Goal: Transaction & Acquisition: Purchase product/service

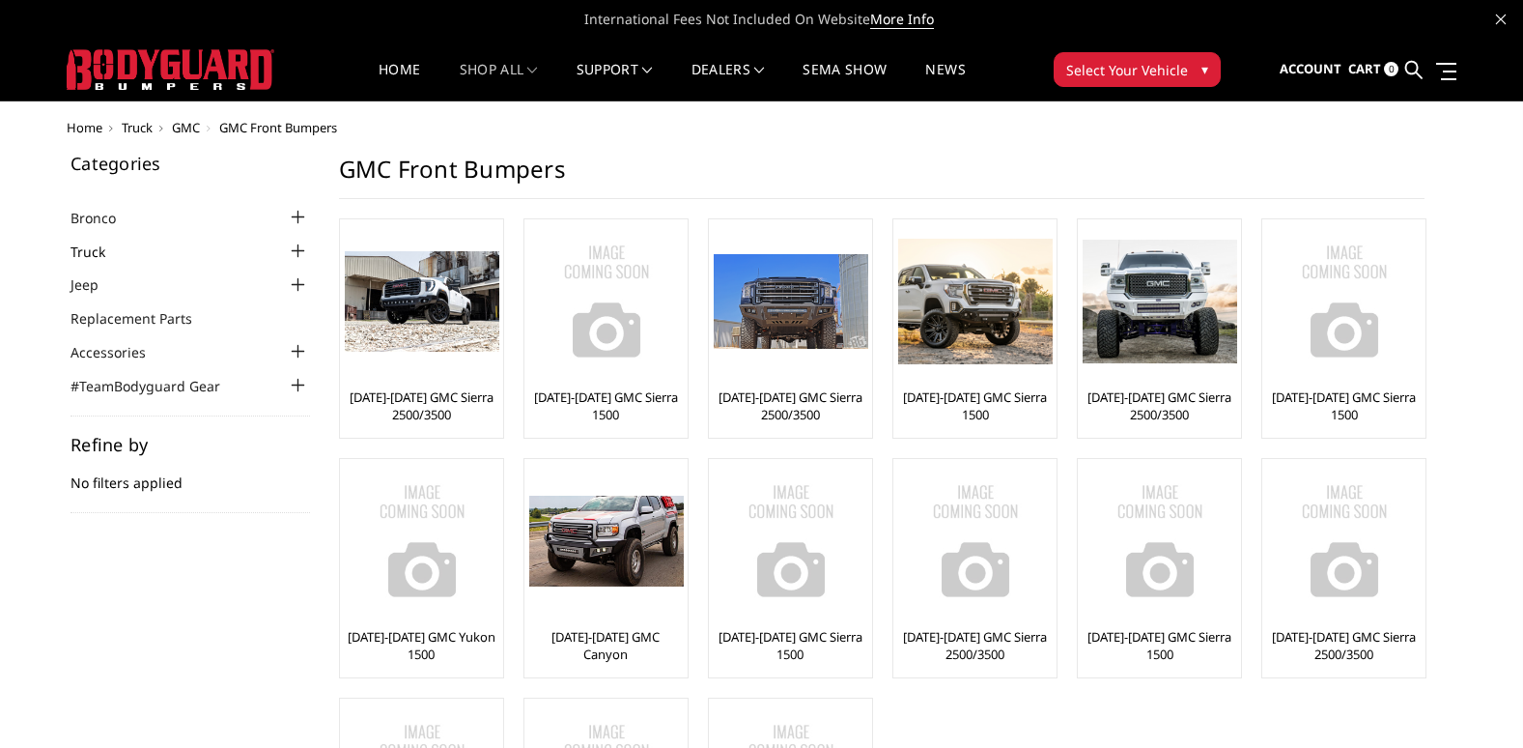
click at [96, 252] on link "Truck" at bounding box center [100, 252] width 59 height 20
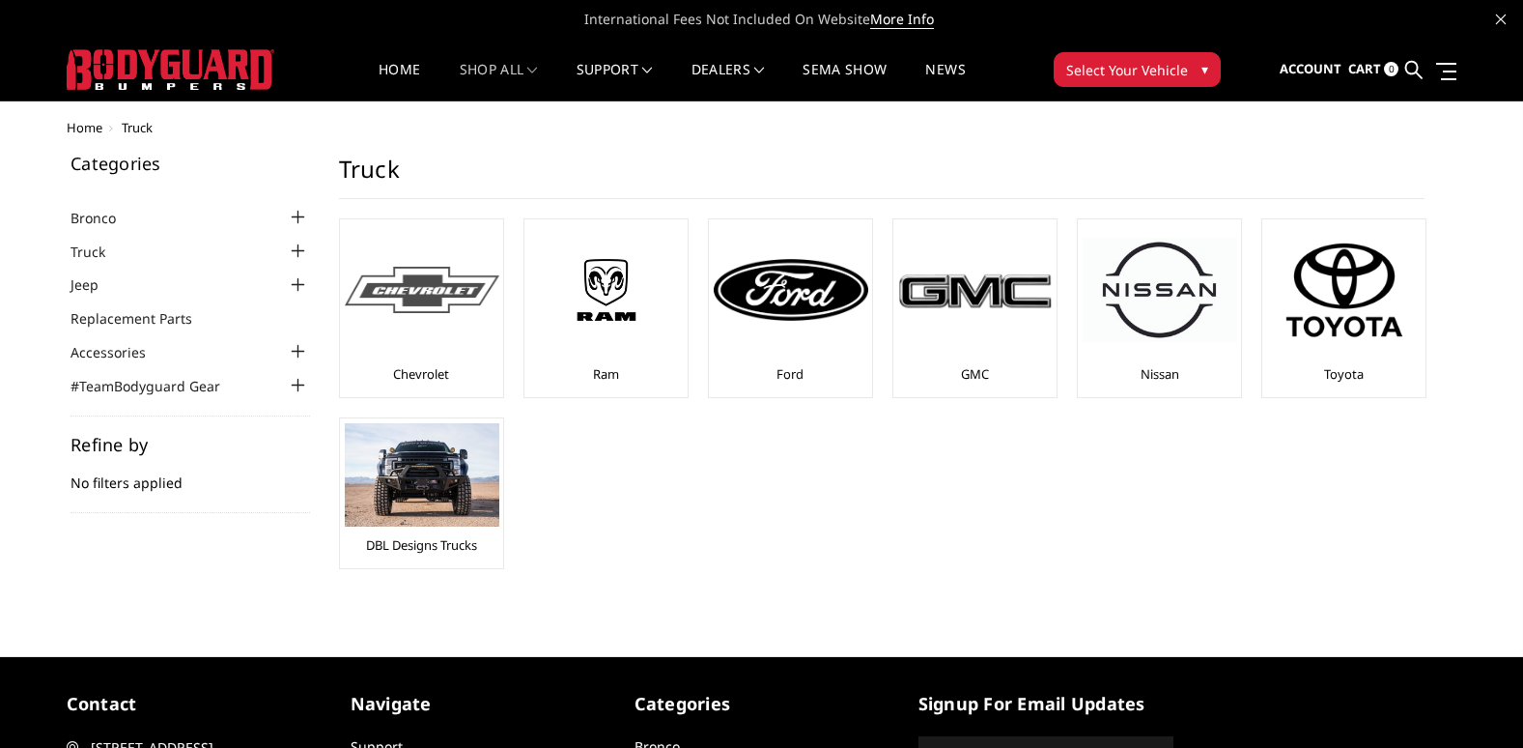
click at [426, 317] on div at bounding box center [422, 289] width 155 height 131
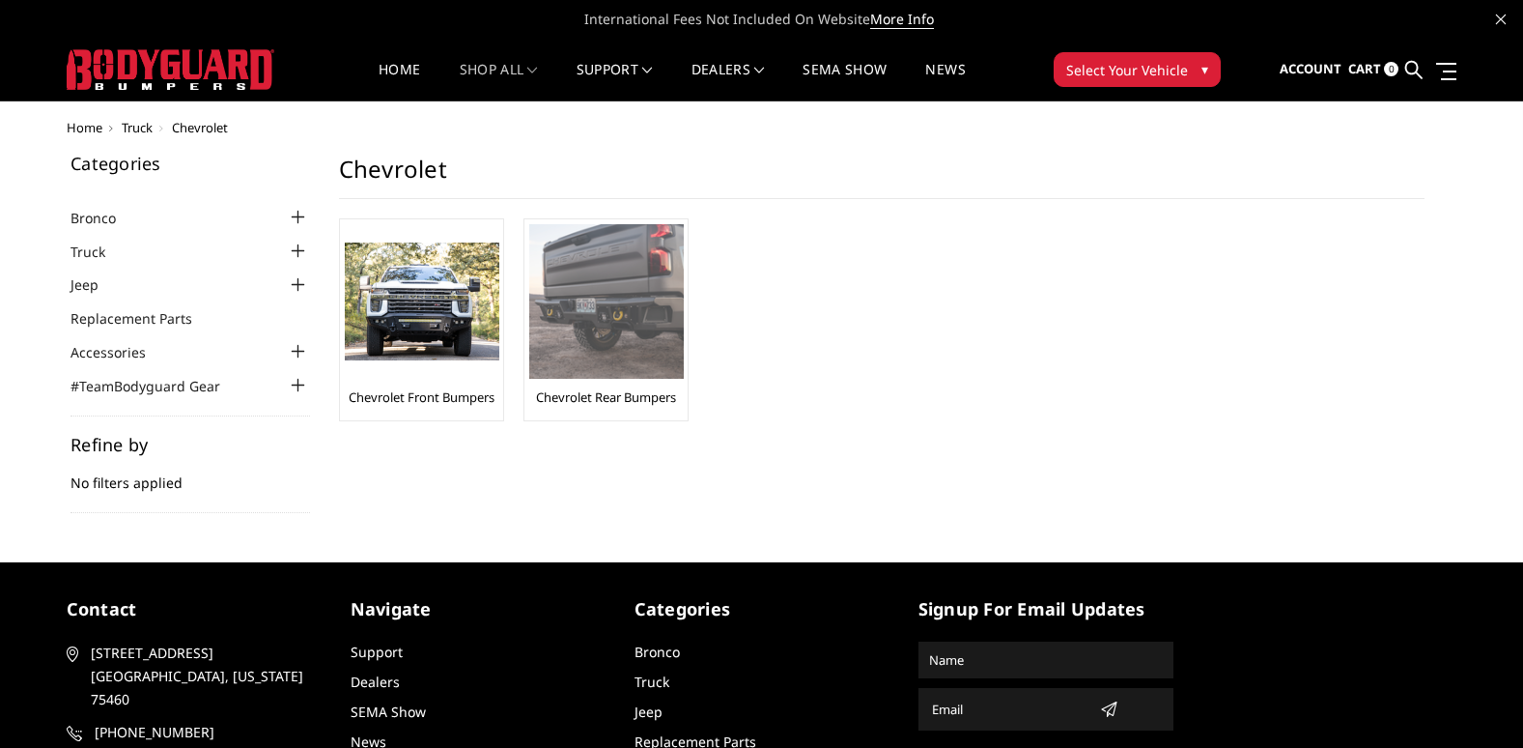
click at [589, 316] on img at bounding box center [606, 301] width 155 height 155
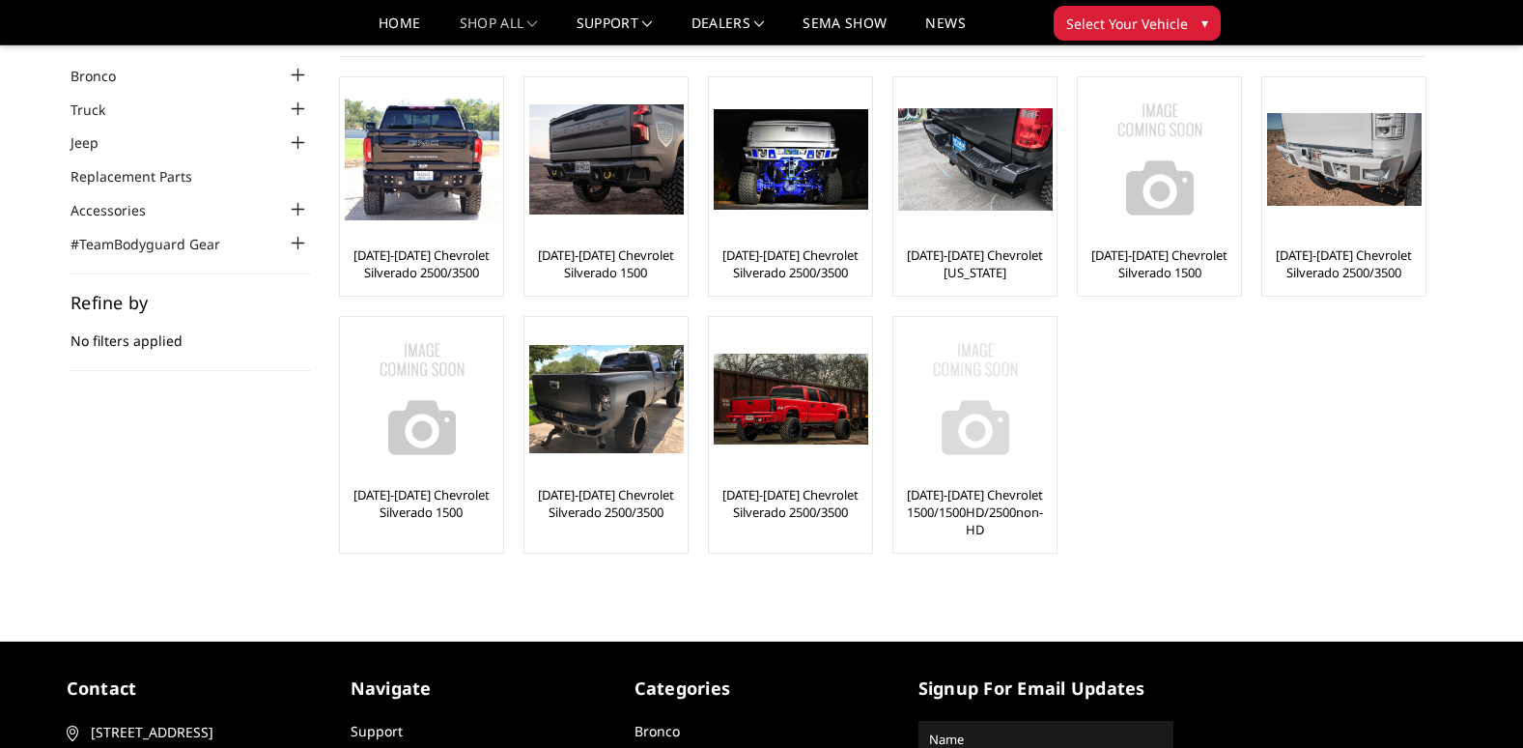
scroll to position [97, 0]
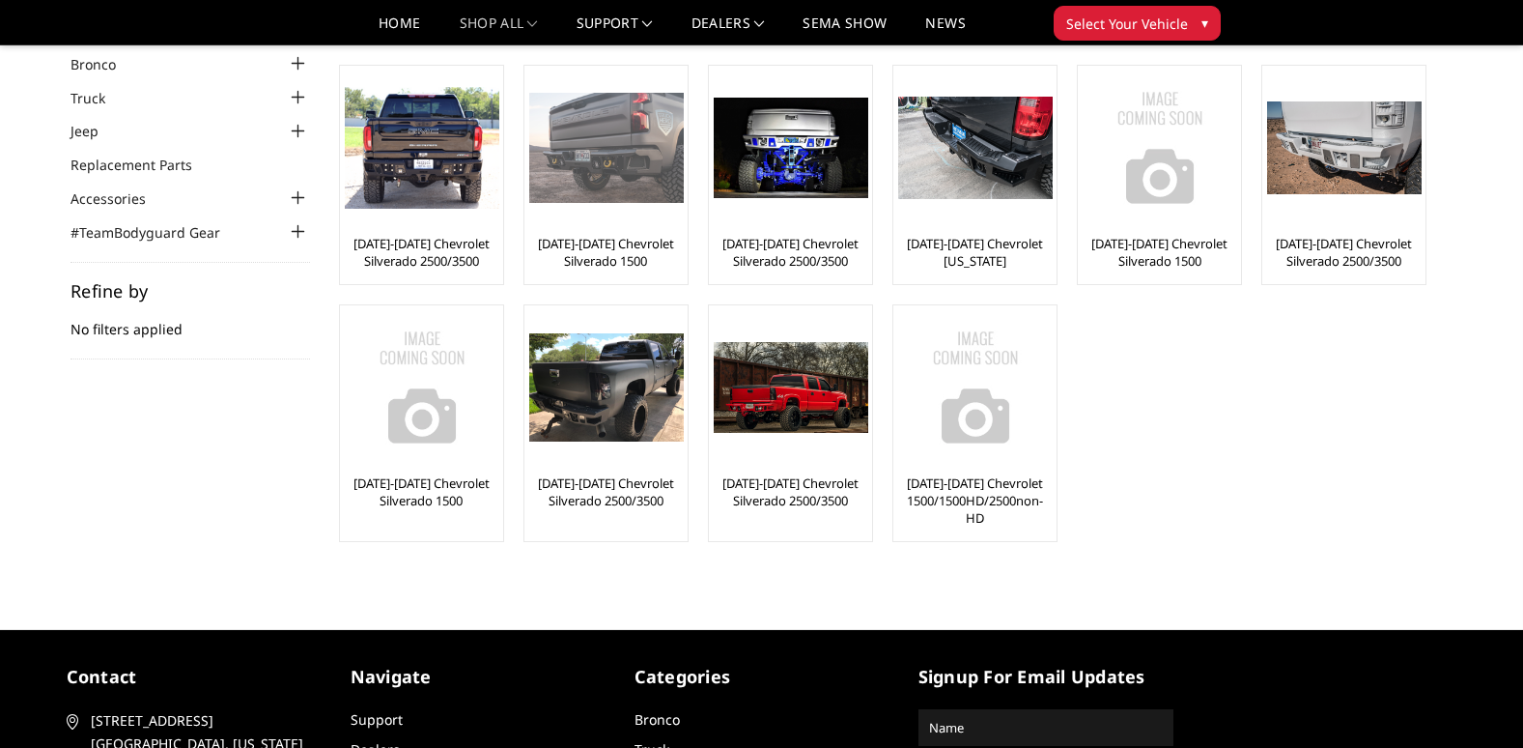
click at [597, 148] on img at bounding box center [606, 148] width 155 height 110
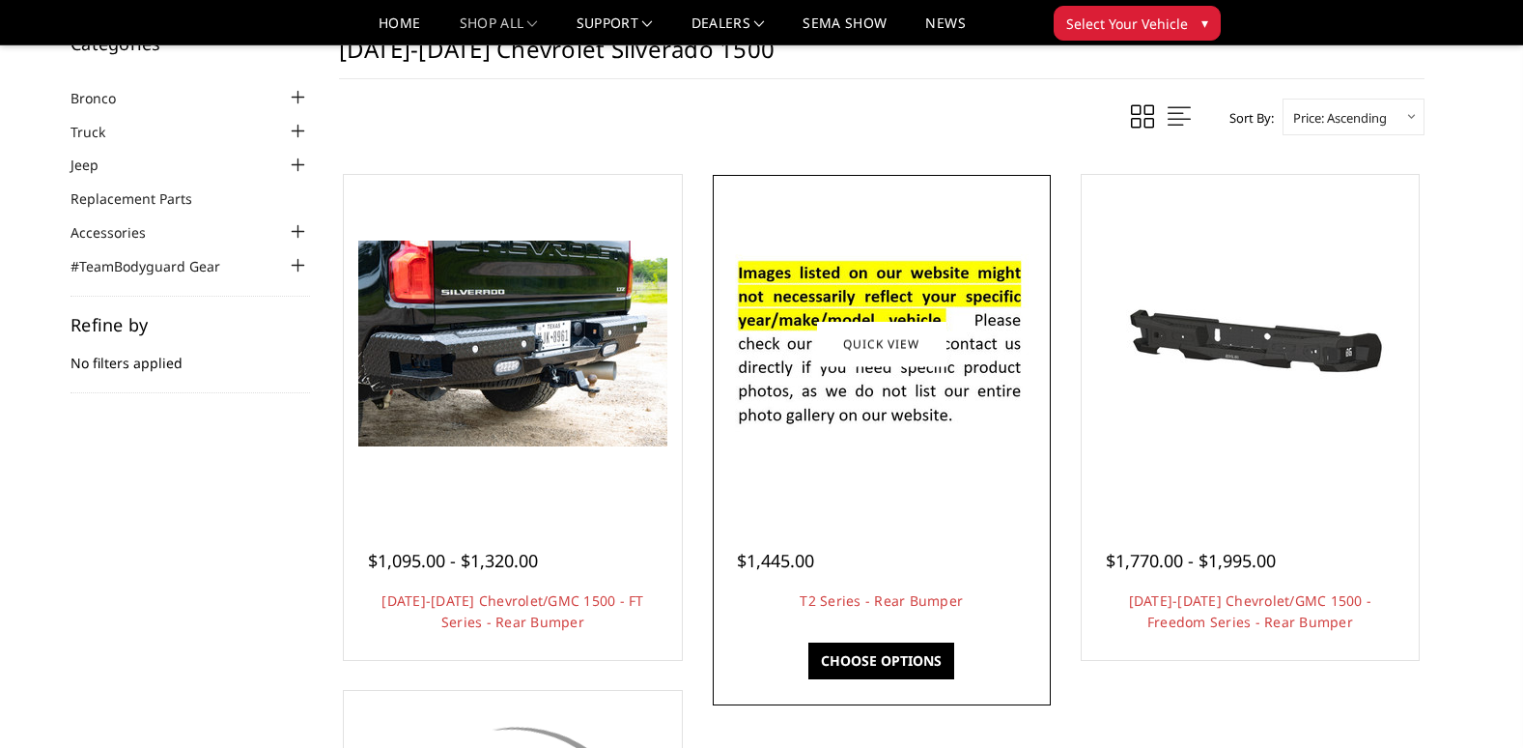
scroll to position [97, 0]
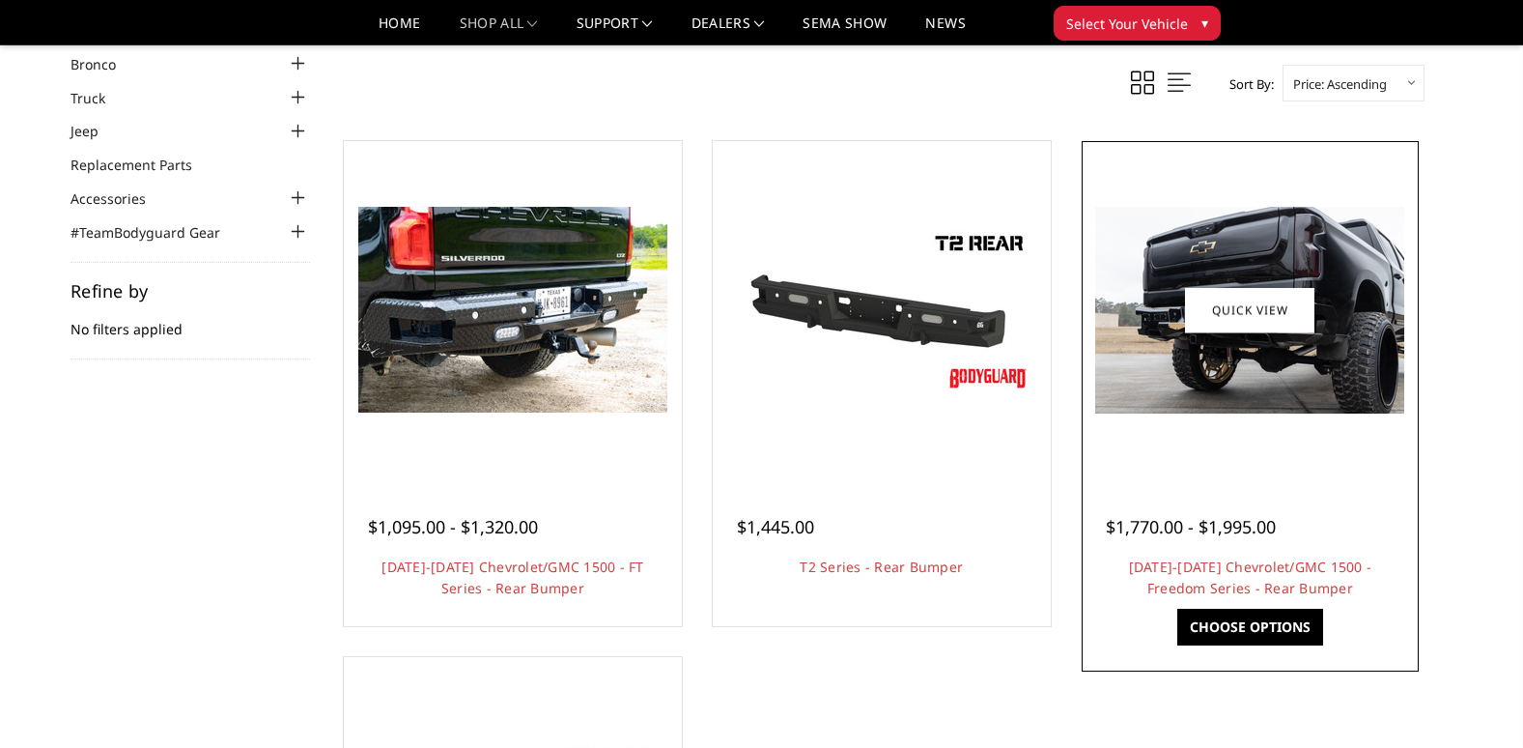
click at [1156, 326] on img at bounding box center [1250, 310] width 309 height 207
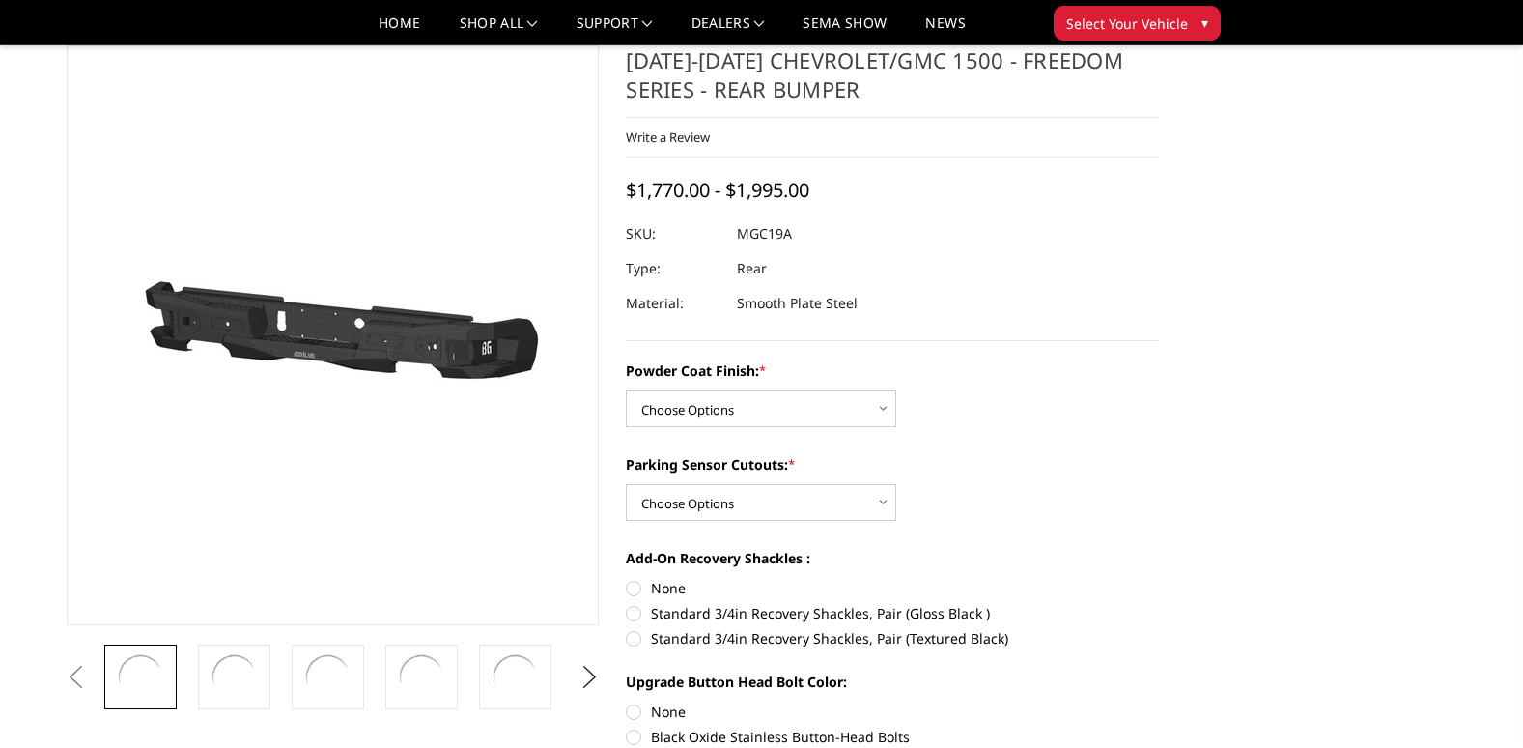
scroll to position [193, 0]
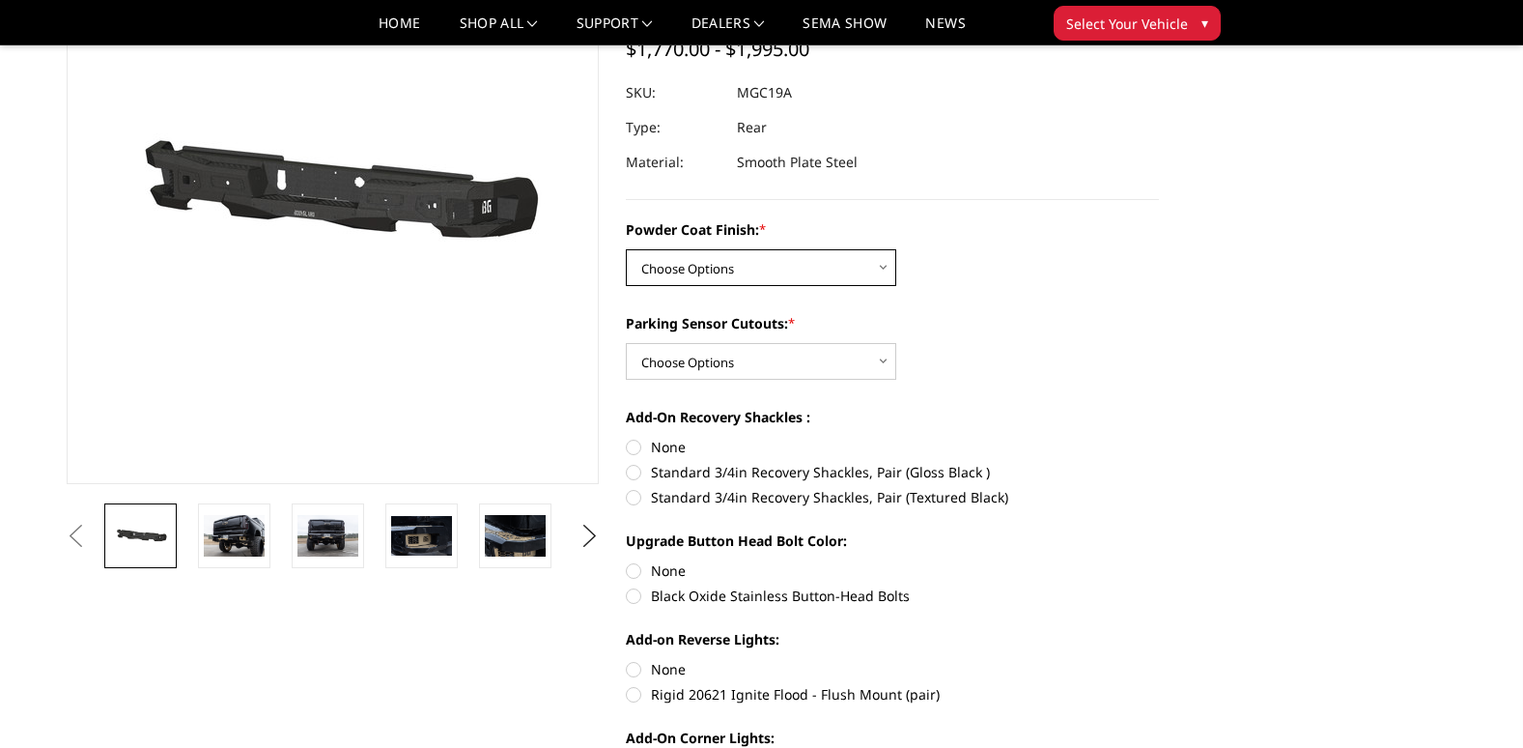
click at [705, 276] on select "Choose Options Bare Metal Textured Black Powder Coat" at bounding box center [761, 267] width 270 height 37
select select "4443"
click at [626, 249] on select "Choose Options Bare Metal Textured Black Powder Coat" at bounding box center [761, 267] width 270 height 37
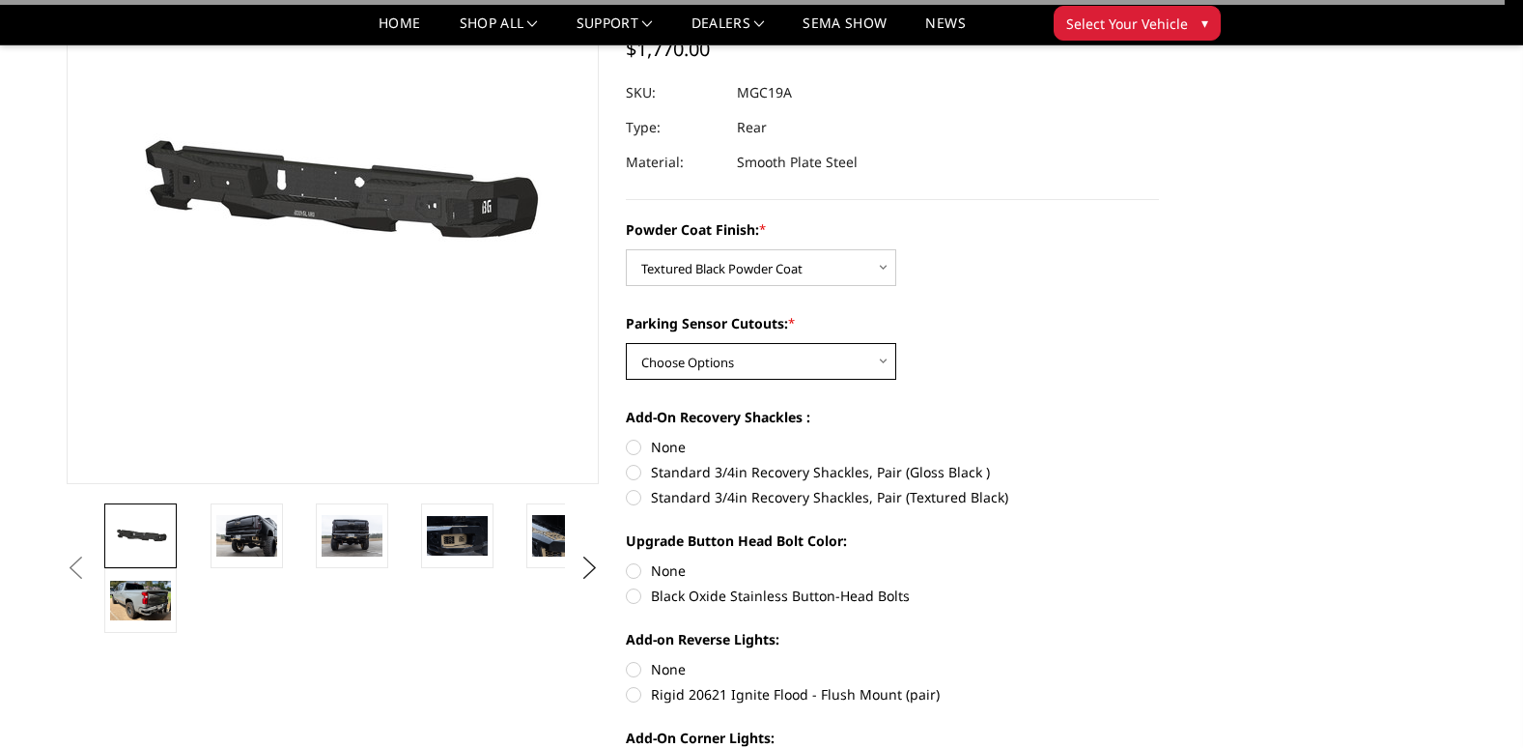
click at [693, 363] on select "Choose Options Yes - With Parking Sensor Cutouts No - Without Parking Sensor Cu…" at bounding box center [761, 361] width 270 height 37
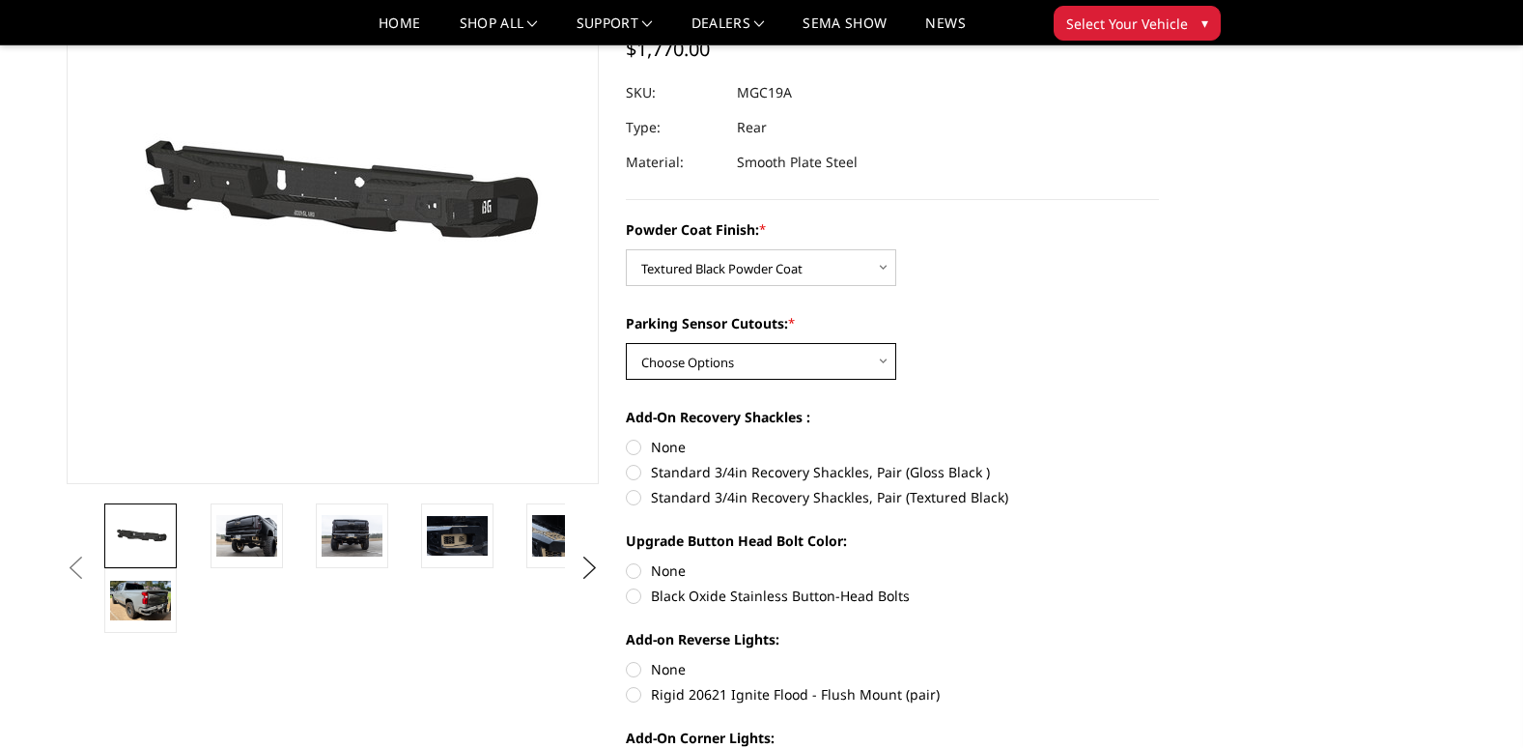
select select "4444"
click at [626, 343] on select "Choose Options Yes - With Parking Sensor Cutouts No - Without Parking Sensor Cu…" at bounding box center [761, 361] width 270 height 37
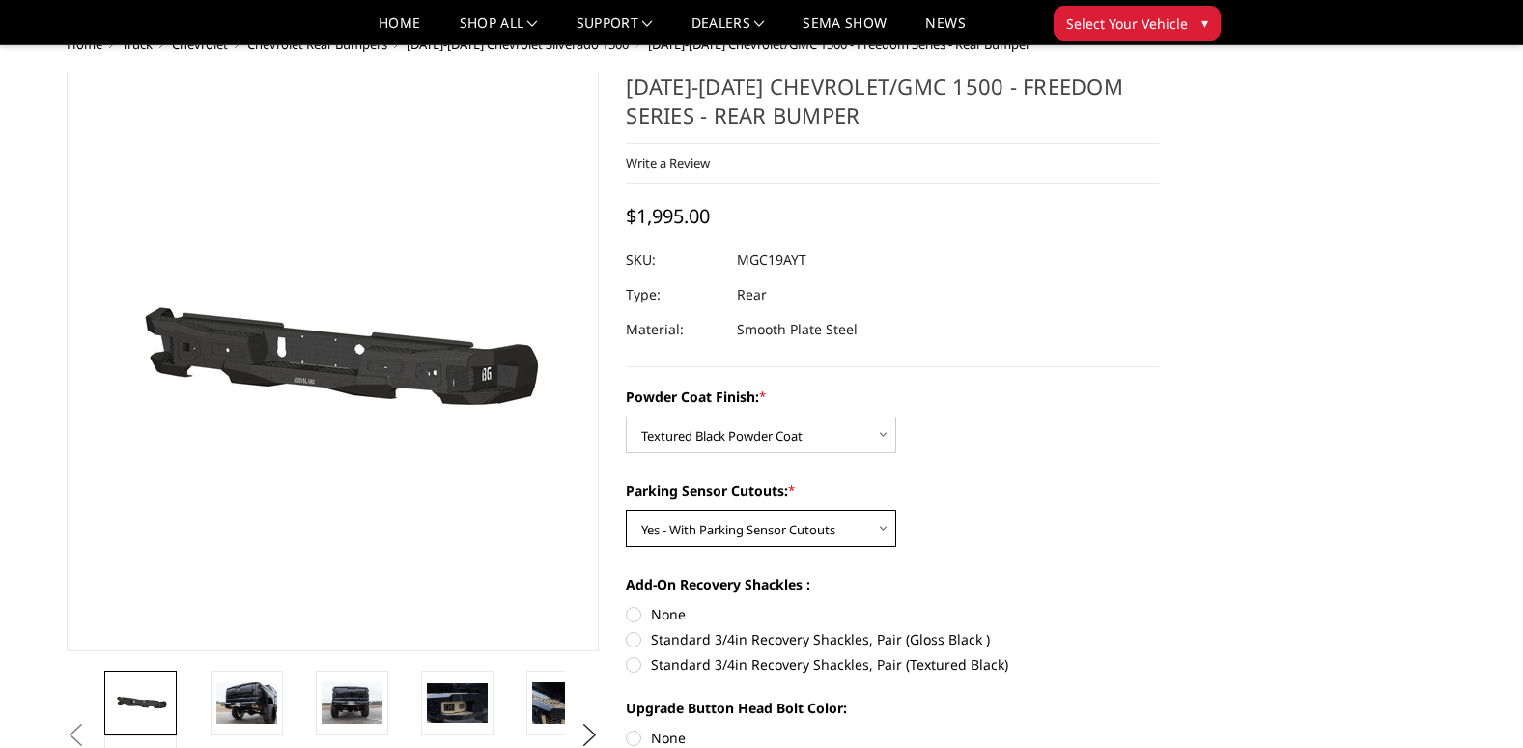
scroll to position [0, 0]
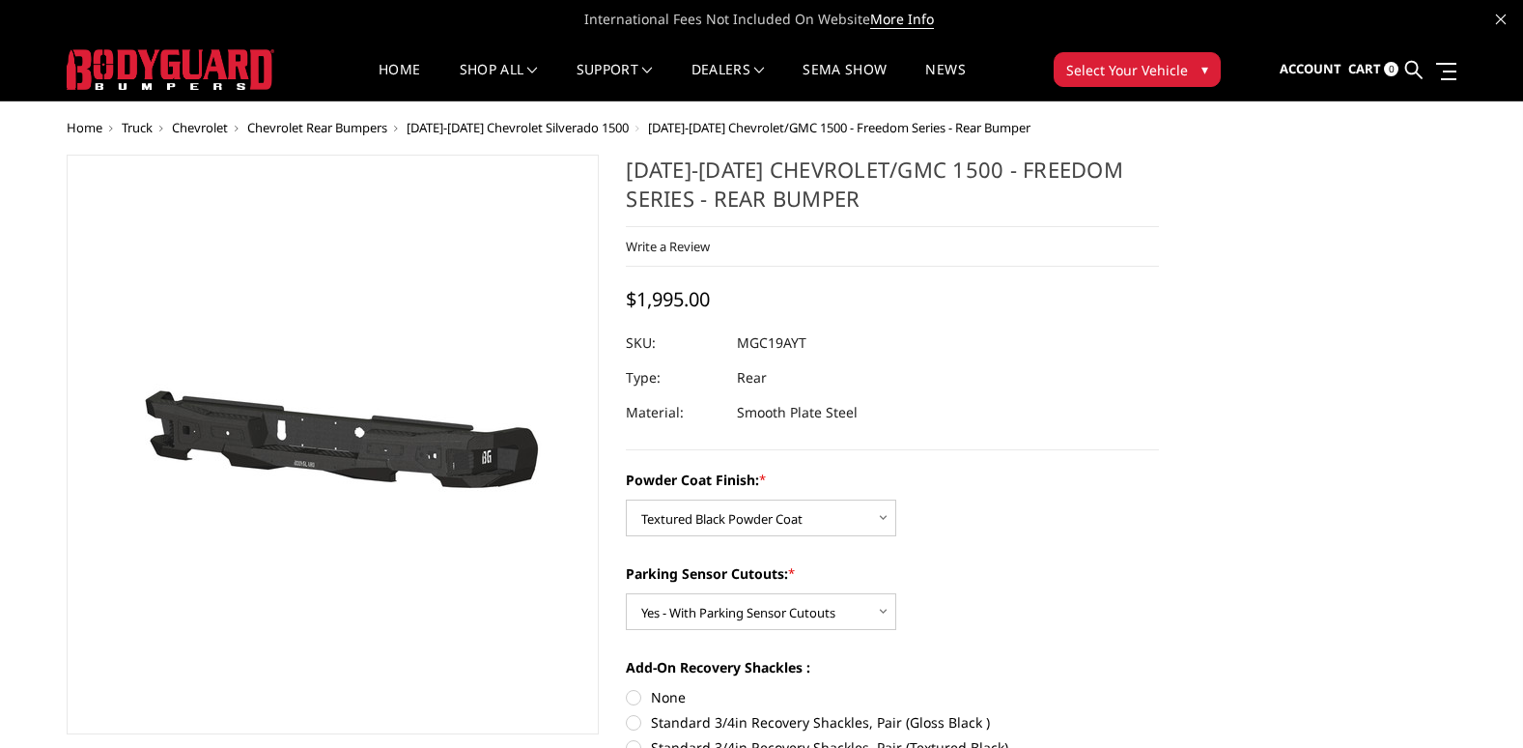
click at [206, 126] on span "Chevrolet" at bounding box center [200, 127] width 56 height 17
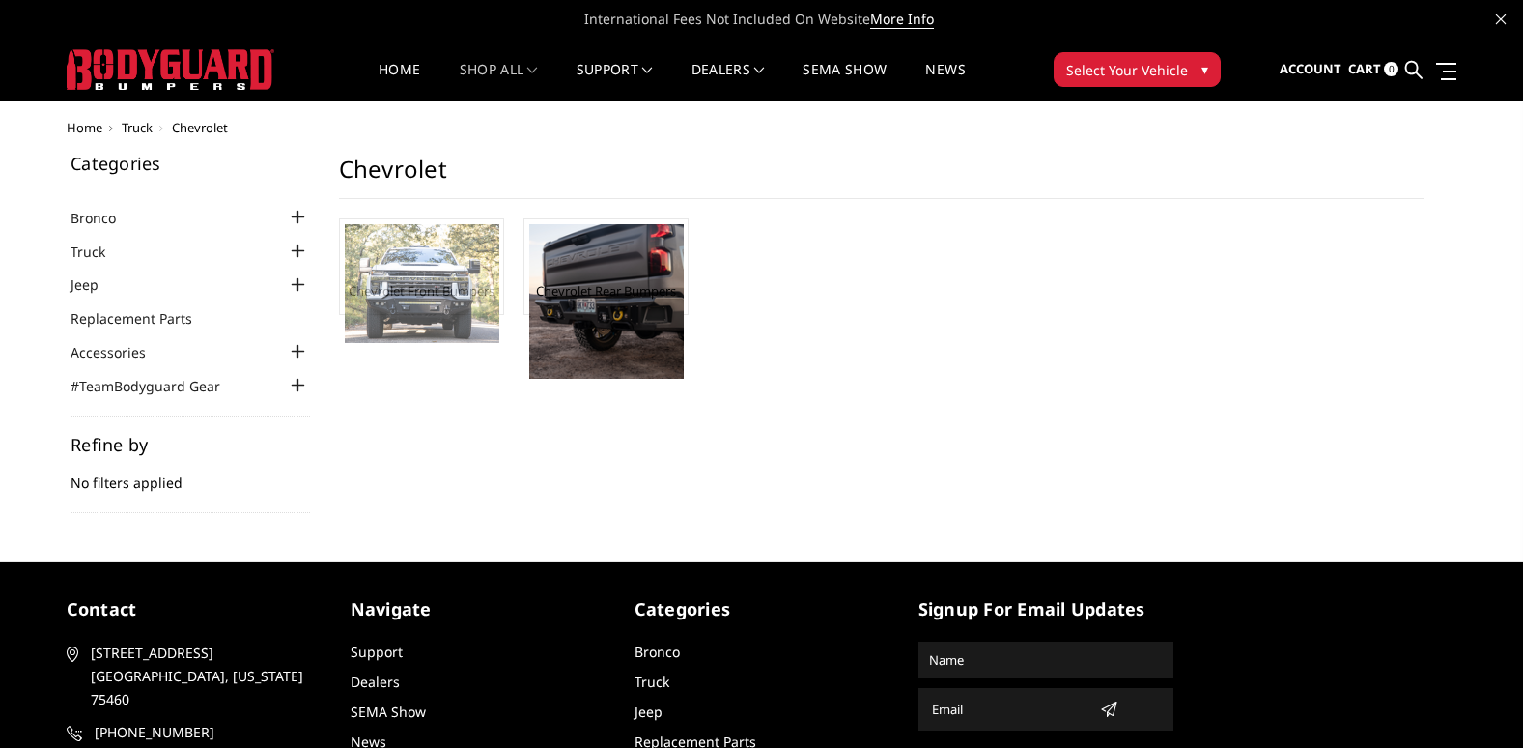
click at [441, 308] on img at bounding box center [422, 283] width 155 height 119
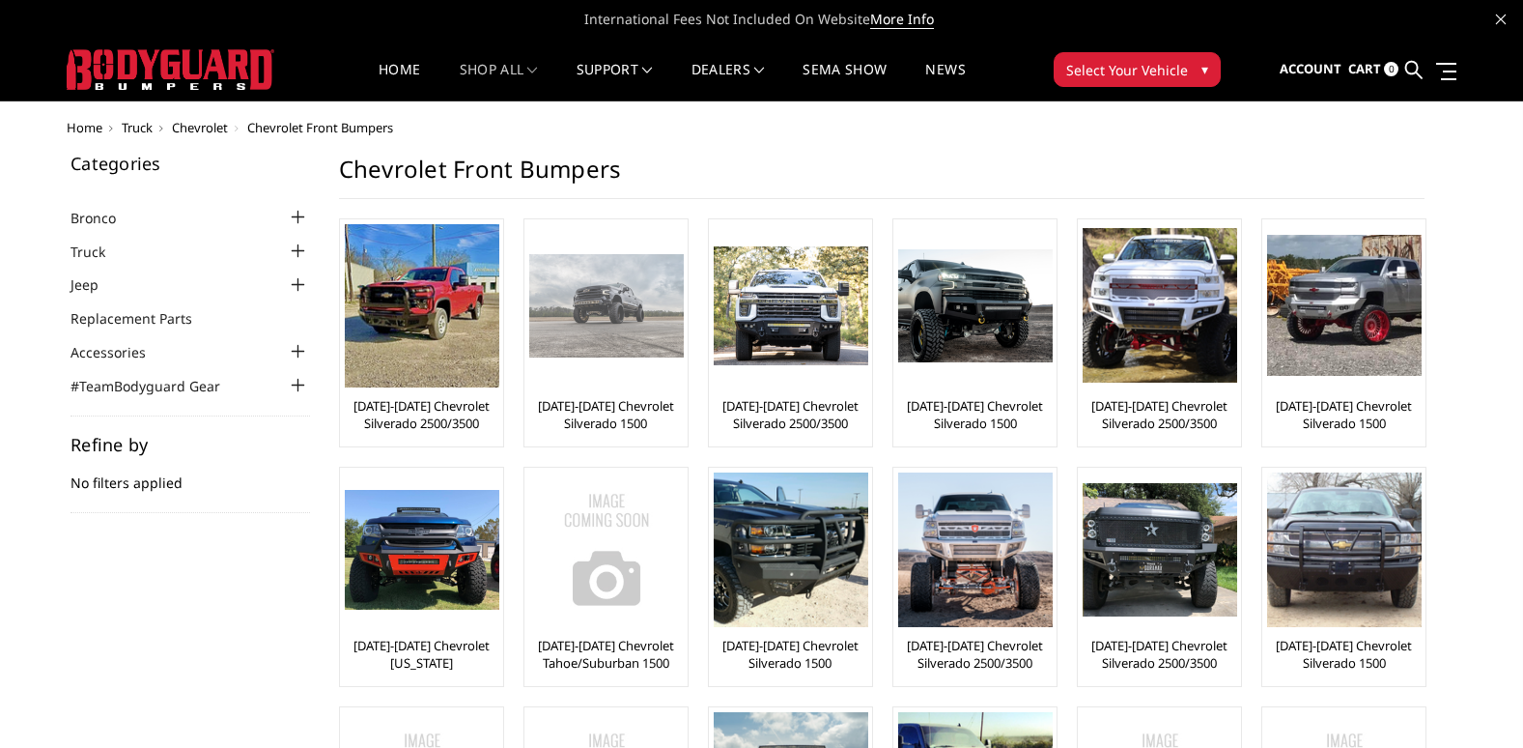
click at [628, 337] on img at bounding box center [606, 305] width 155 height 102
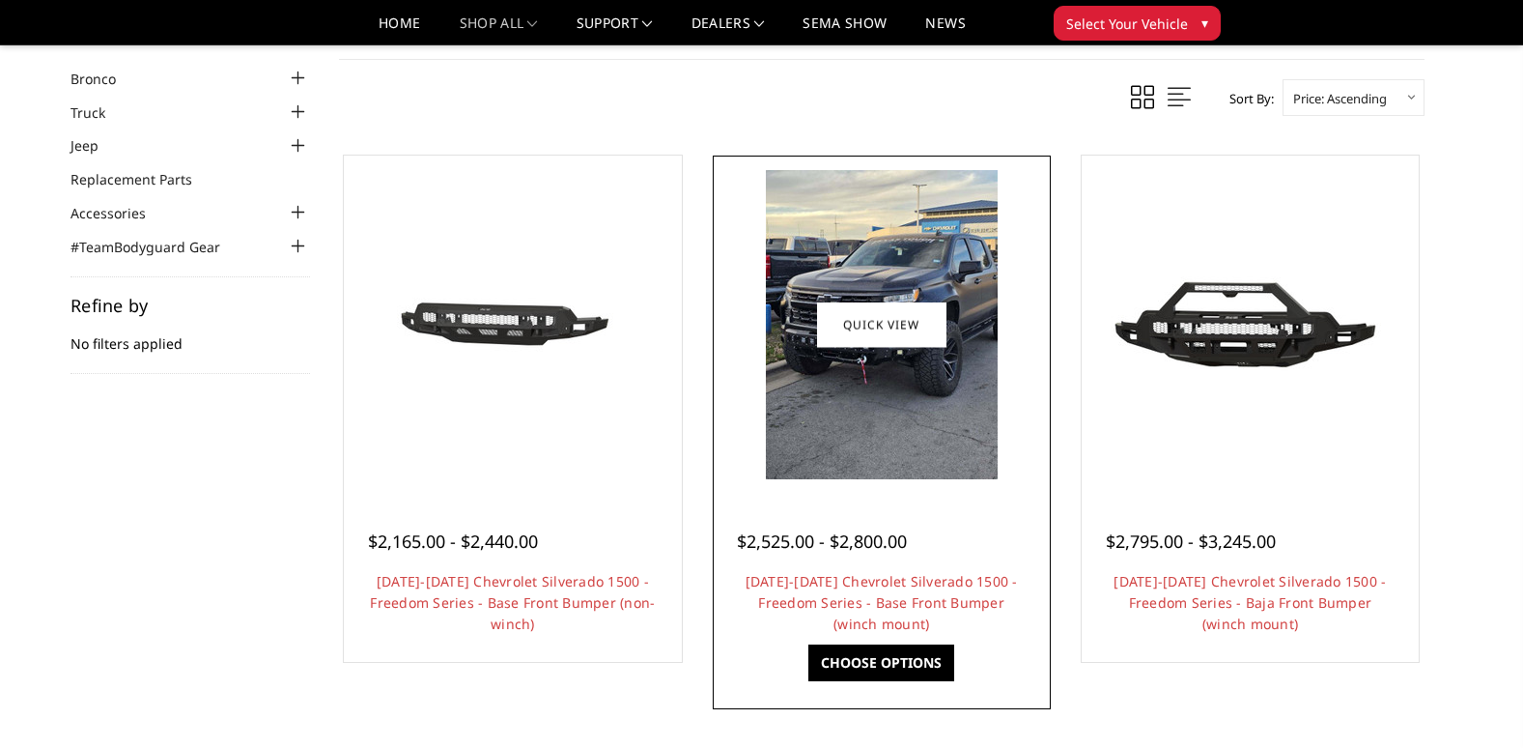
scroll to position [193, 0]
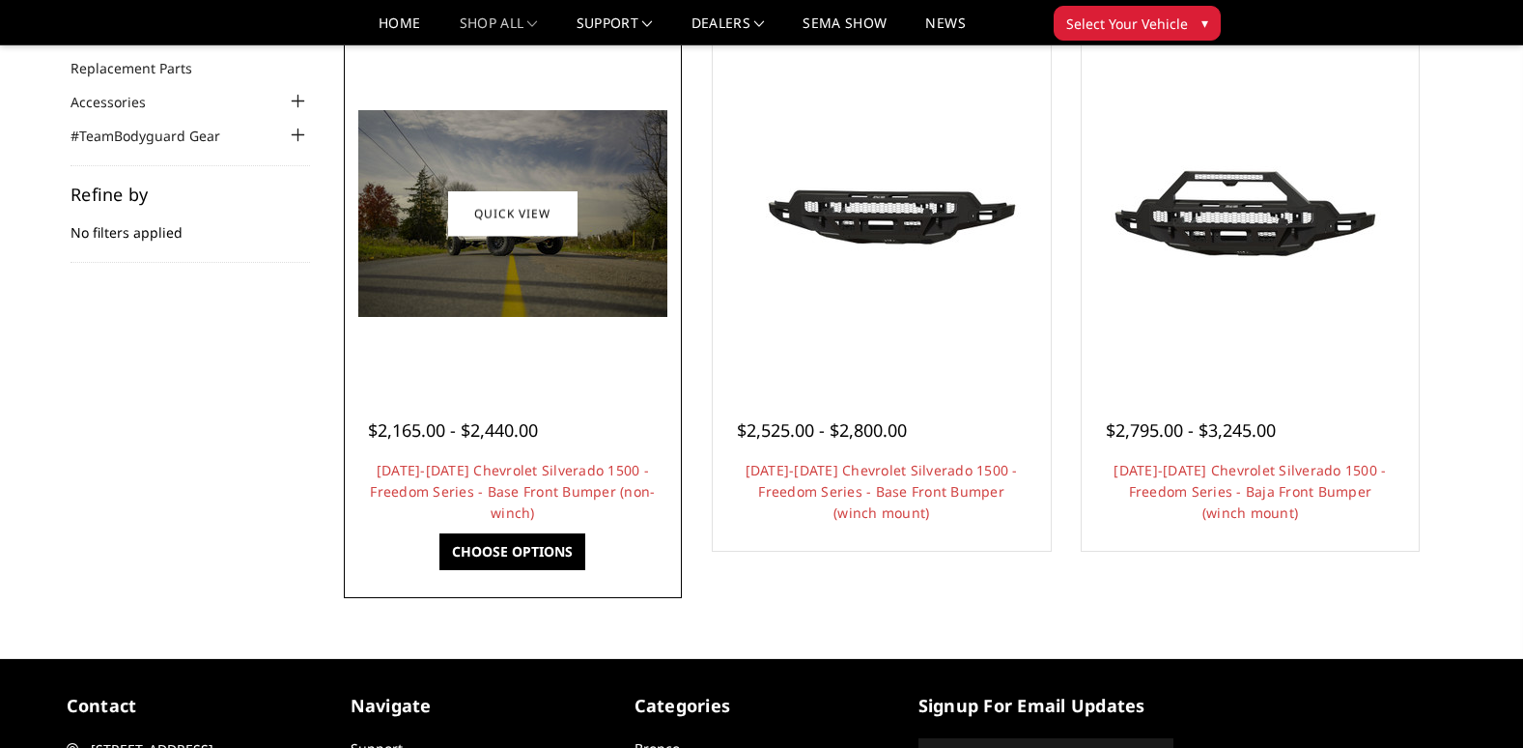
click at [506, 261] on img at bounding box center [512, 213] width 309 height 207
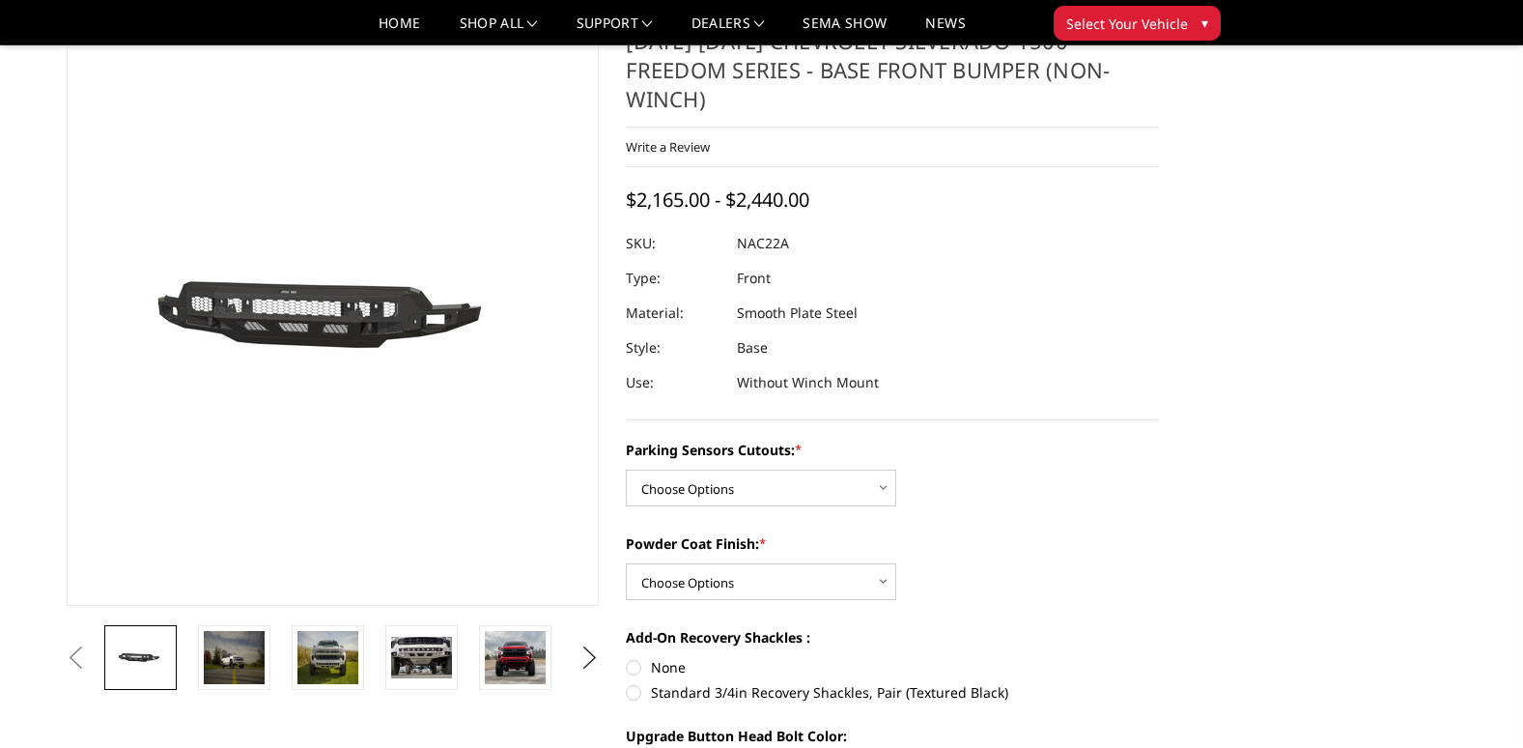
scroll to position [193, 0]
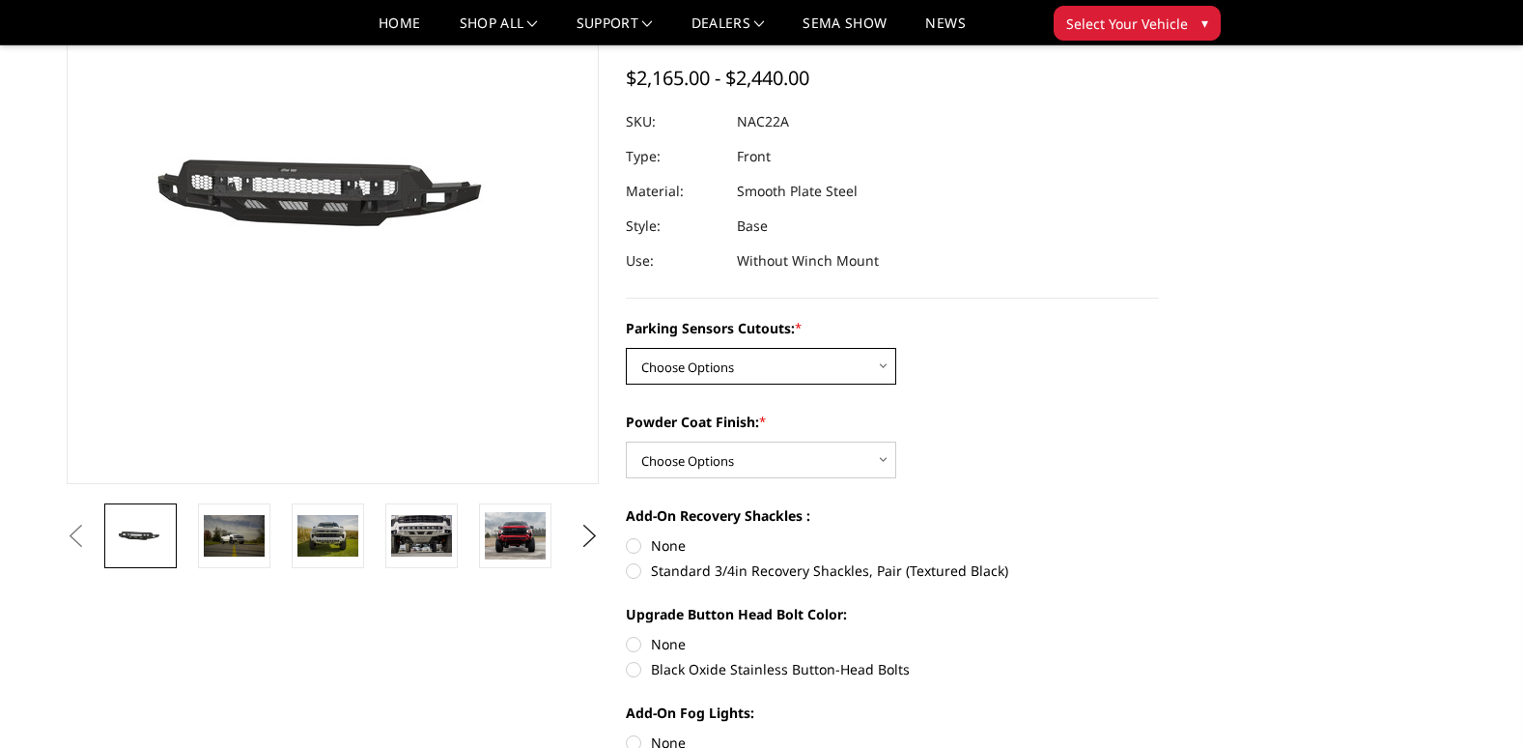
click at [756, 348] on select "Choose Options Yes - I have parking sensors No - I do NOT have parking sensors" at bounding box center [761, 366] width 270 height 37
select select "4361"
click at [626, 348] on select "Choose Options Yes - I have parking sensors No - I do NOT have parking sensors" at bounding box center [761, 366] width 270 height 37
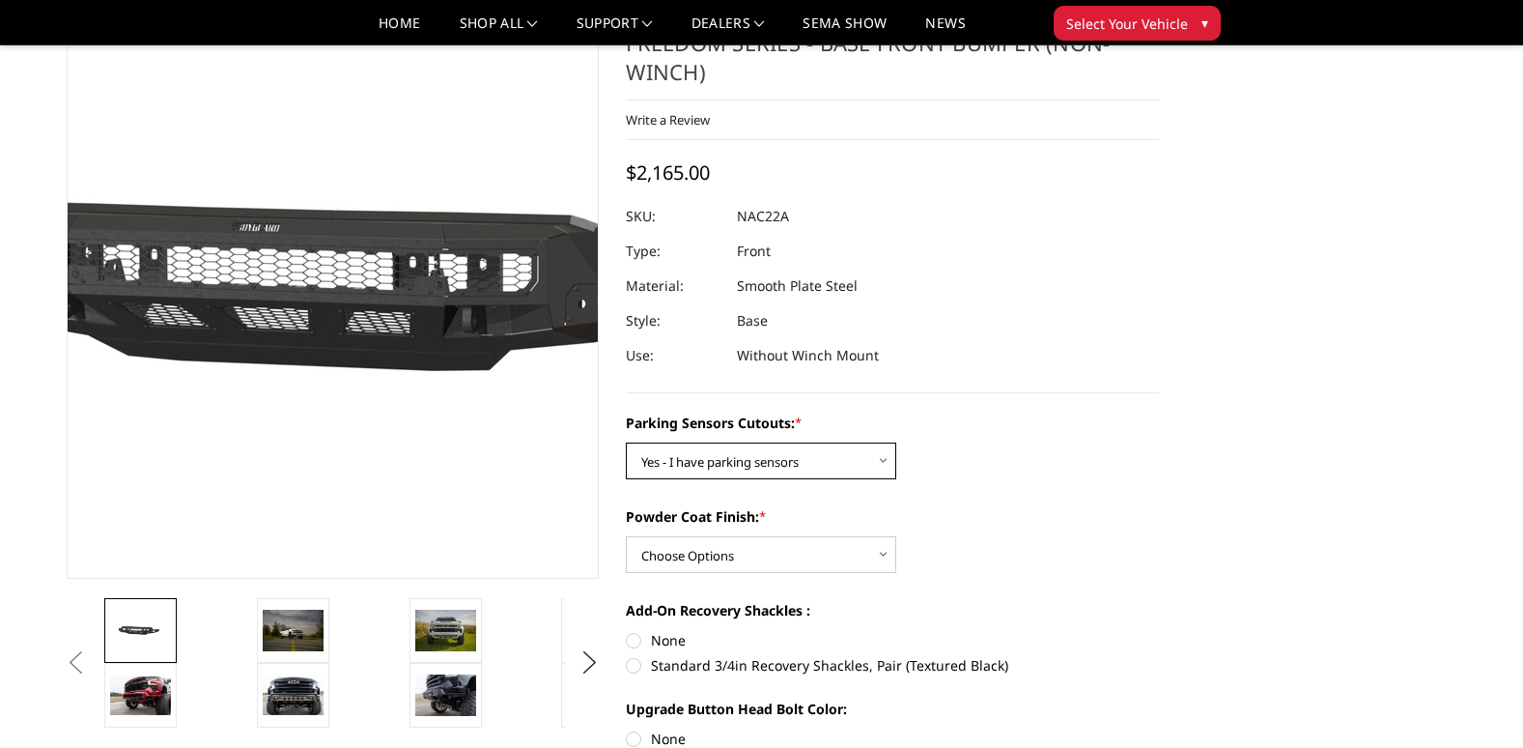
scroll to position [97, 0]
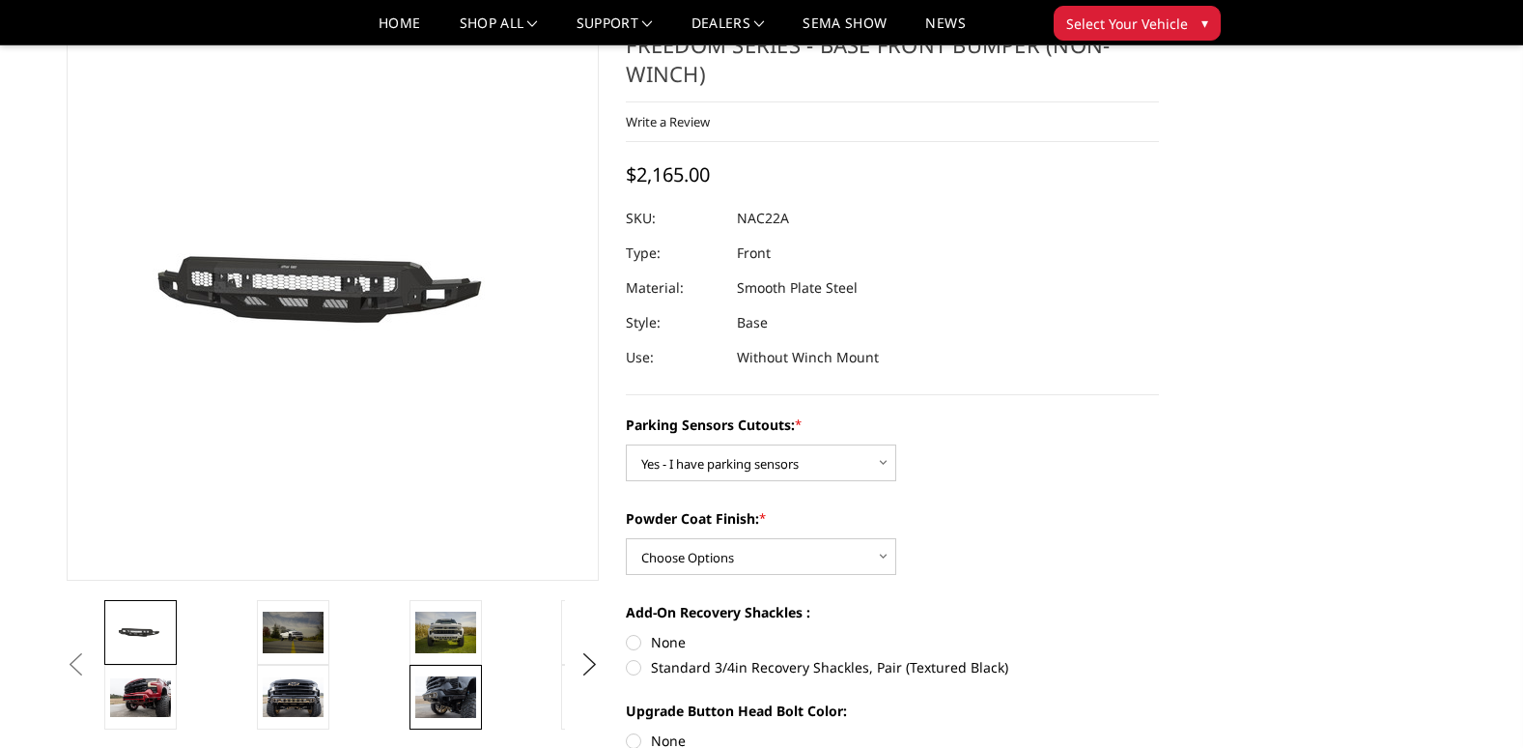
click at [458, 682] on img at bounding box center [445, 696] width 61 height 41
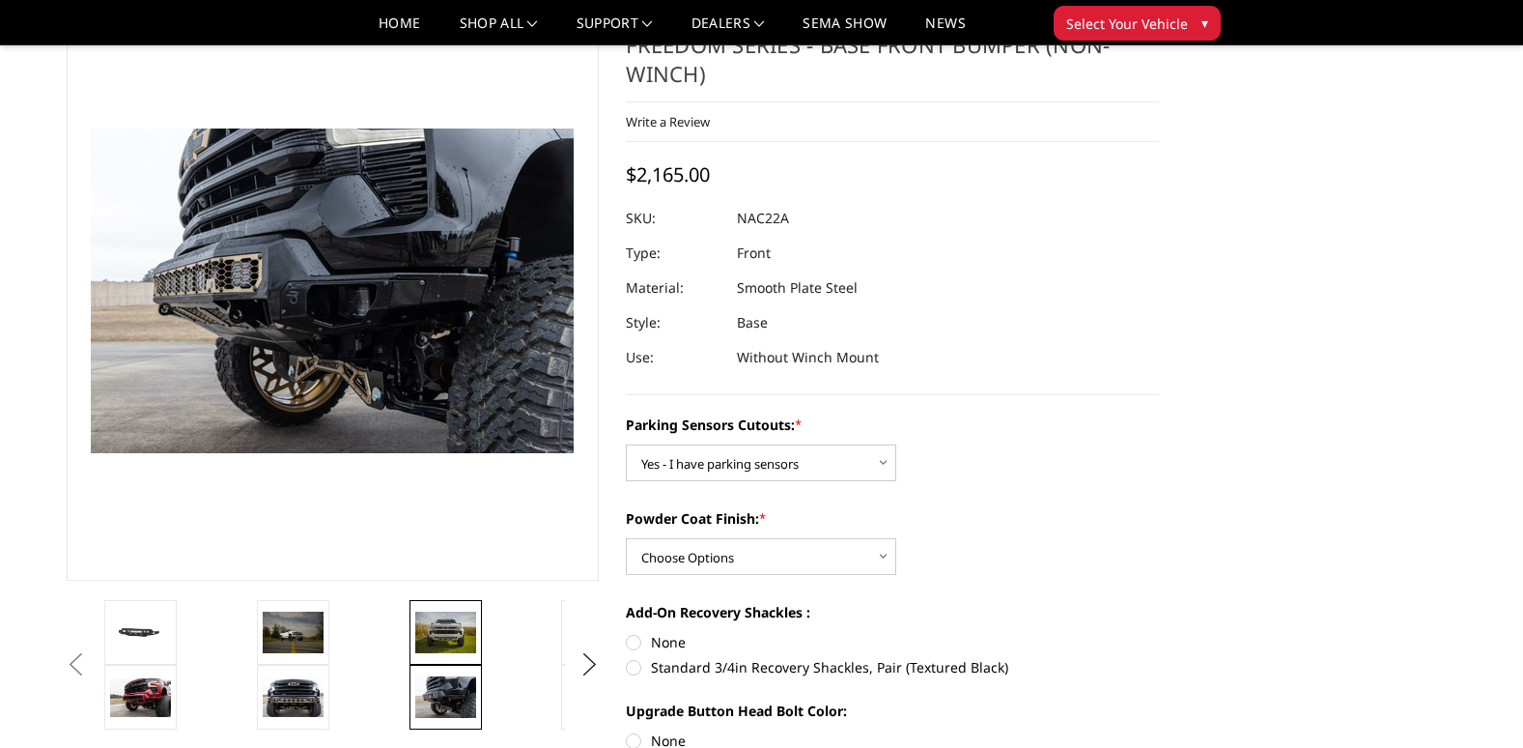
click at [441, 629] on img at bounding box center [445, 632] width 61 height 41
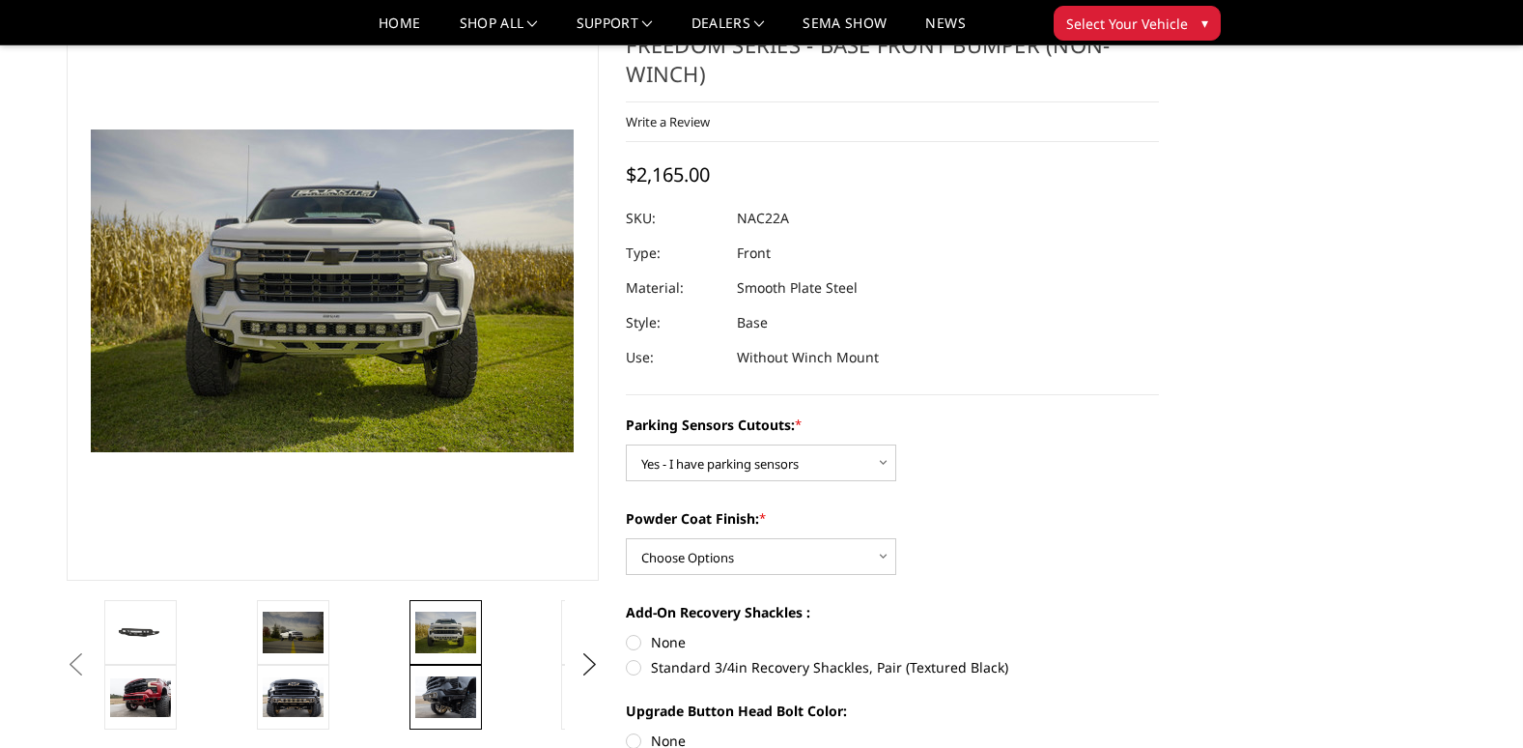
click at [444, 694] on img at bounding box center [445, 696] width 61 height 41
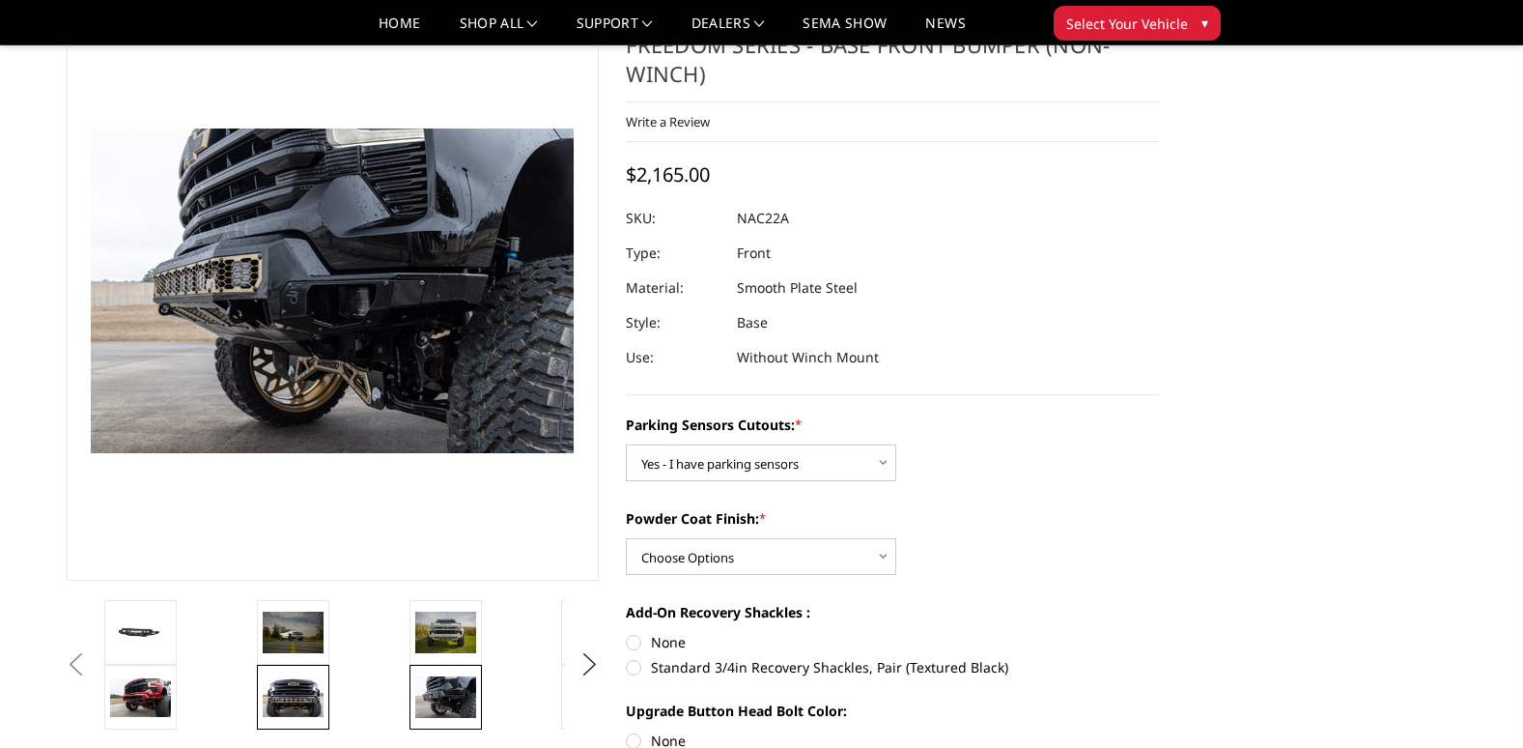
click at [294, 674] on link at bounding box center [293, 697] width 72 height 65
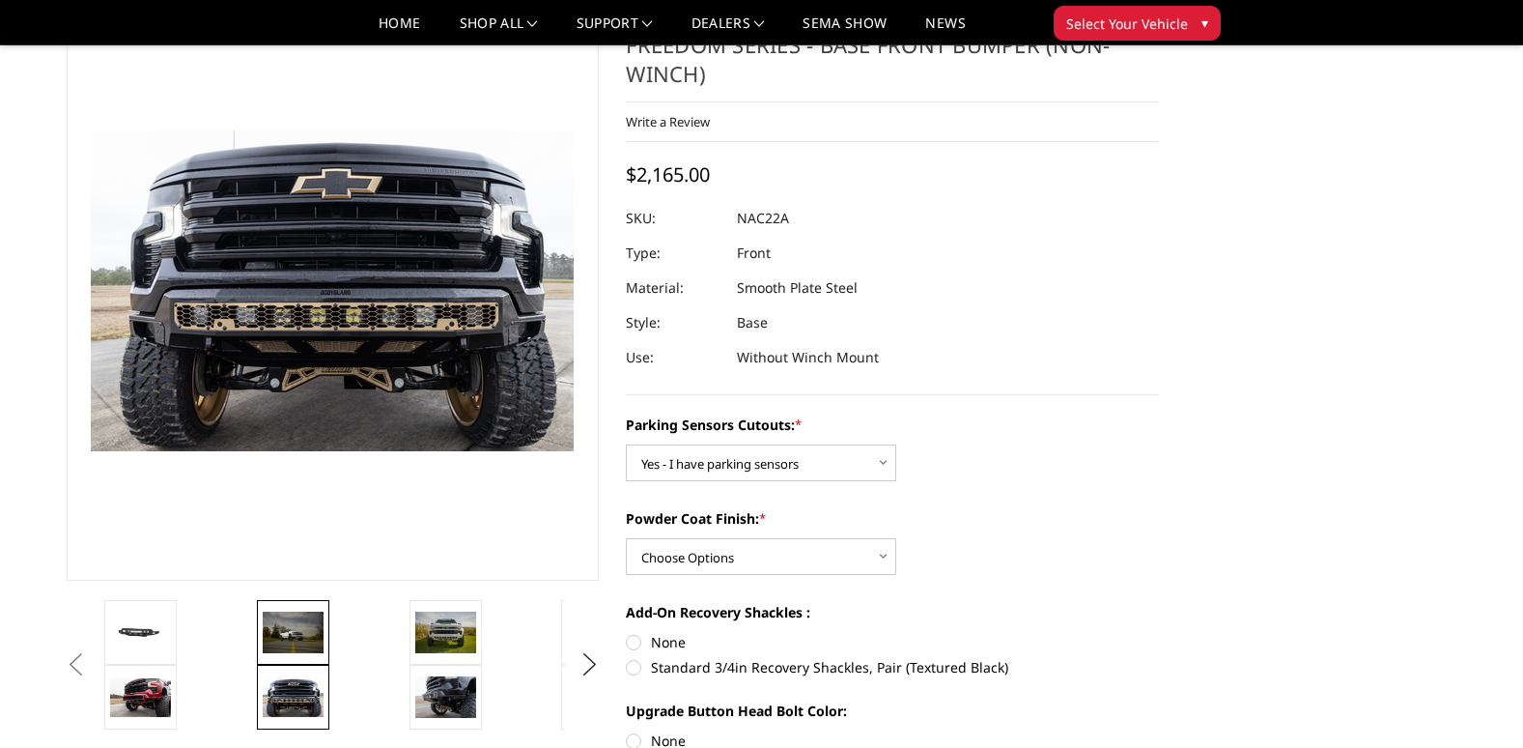
click at [295, 632] on img at bounding box center [293, 632] width 61 height 41
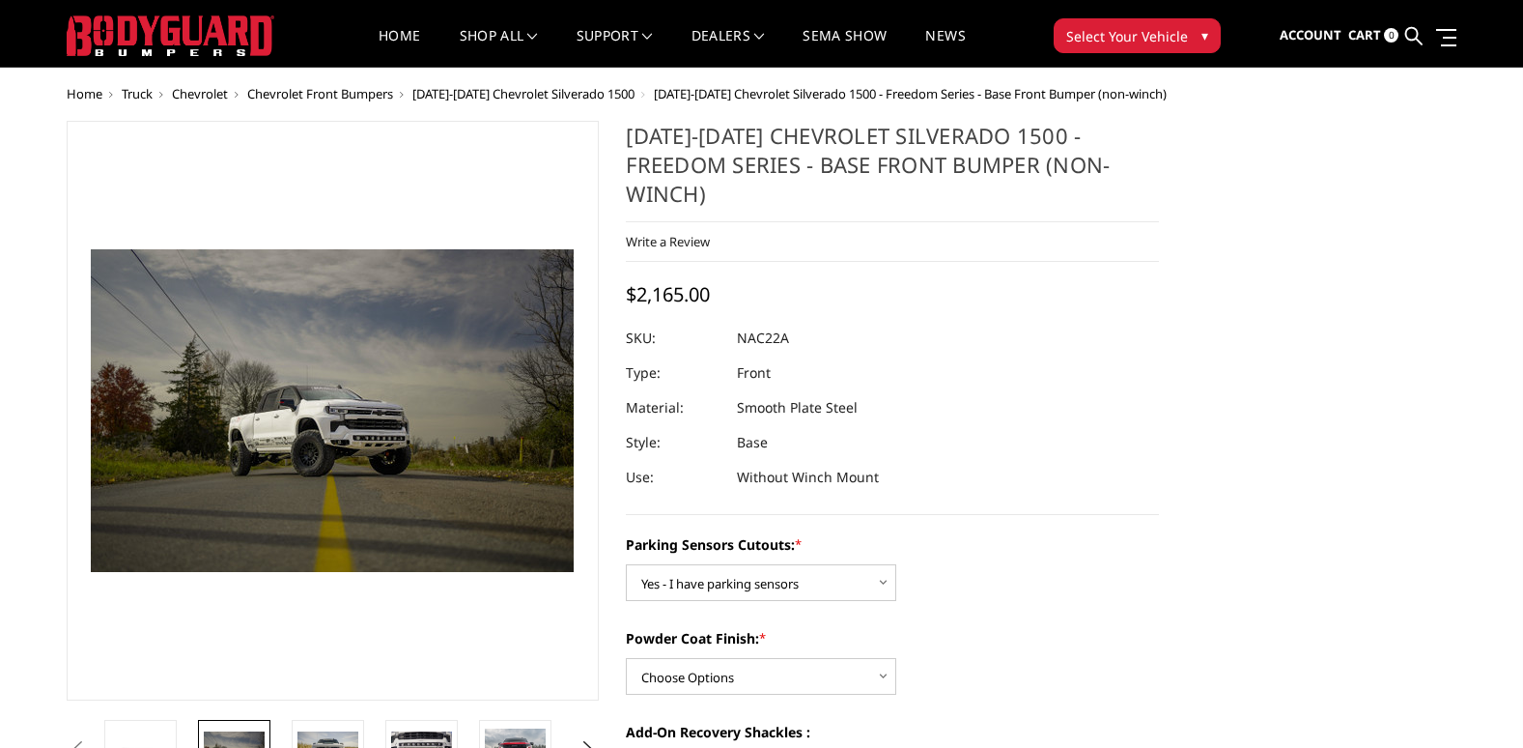
scroll to position [0, 0]
